Goal: Transaction & Acquisition: Download file/media

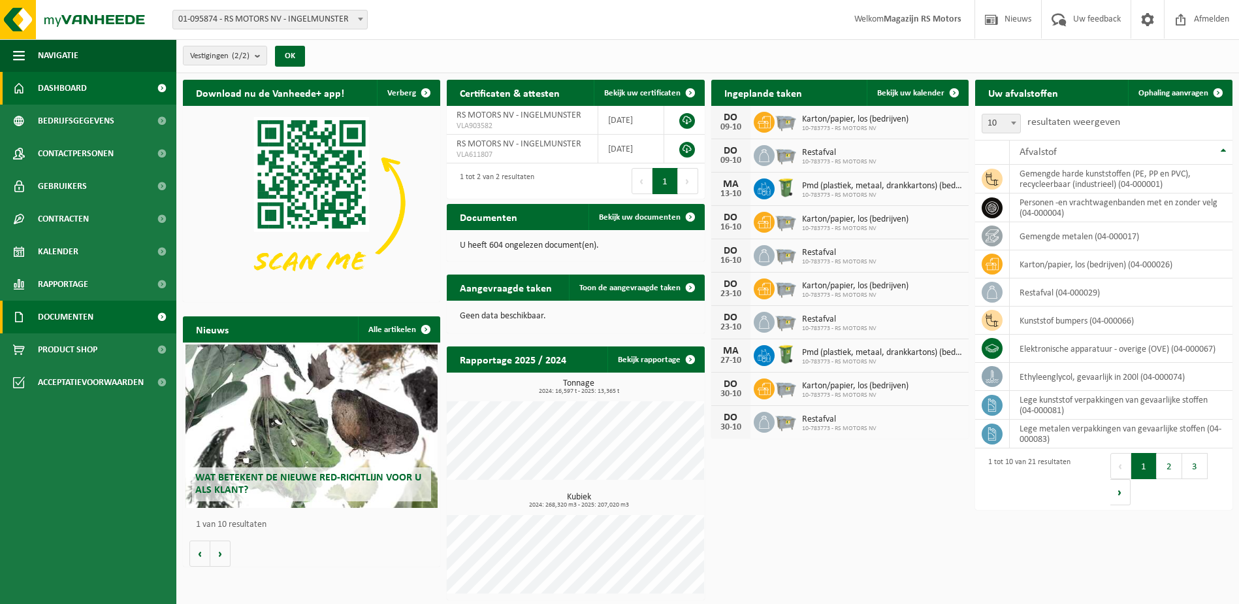
click at [57, 314] on span "Documenten" at bounding box center [66, 316] width 56 height 33
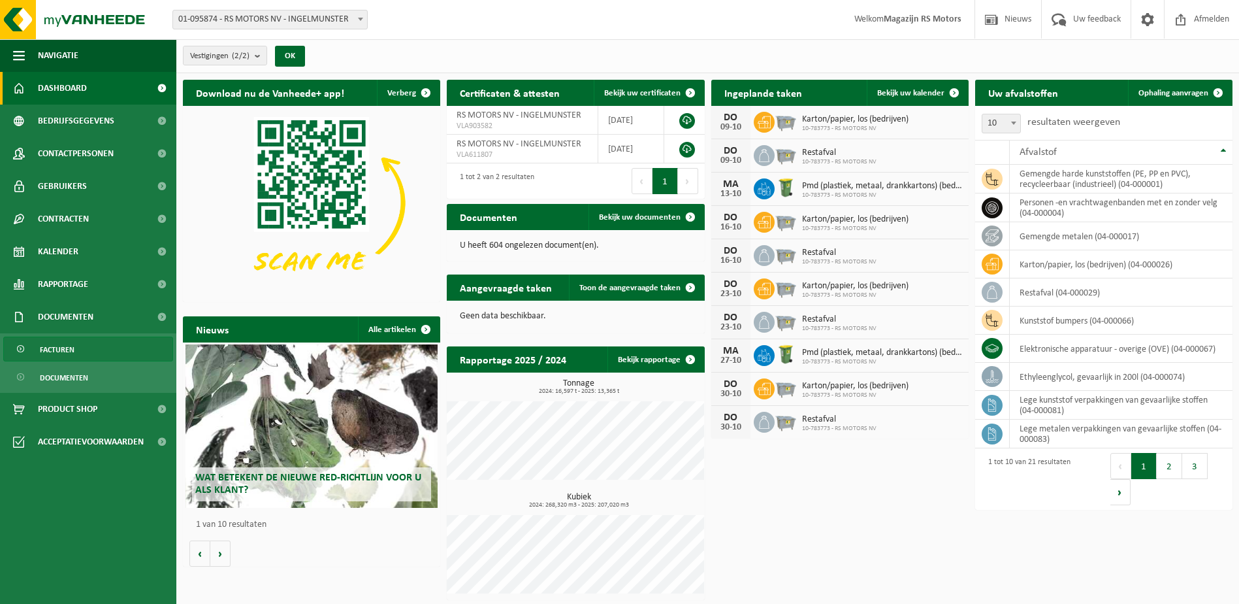
click at [67, 340] on span "Facturen" at bounding box center [57, 349] width 35 height 25
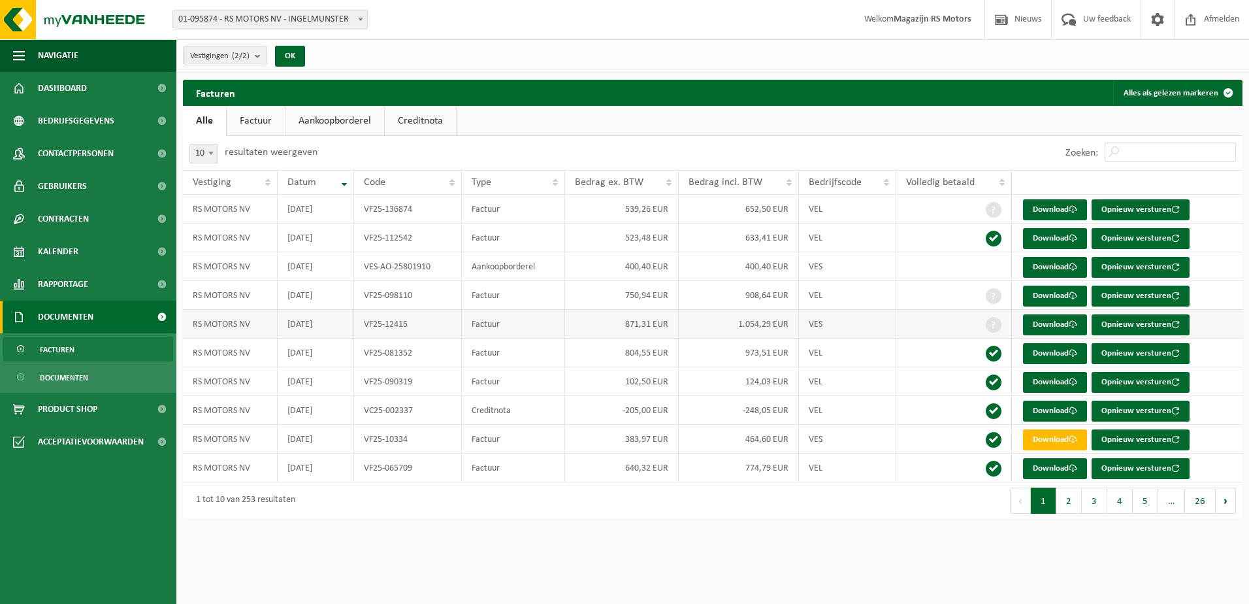
click at [413, 326] on td "VF25-12415" at bounding box center [407, 324] width 107 height 29
click at [1074, 317] on link "Download" at bounding box center [1055, 324] width 64 height 21
click at [1064, 295] on link "Download" at bounding box center [1055, 295] width 64 height 21
click at [1048, 206] on link "Download" at bounding box center [1055, 209] width 64 height 21
